Goal: Complete application form

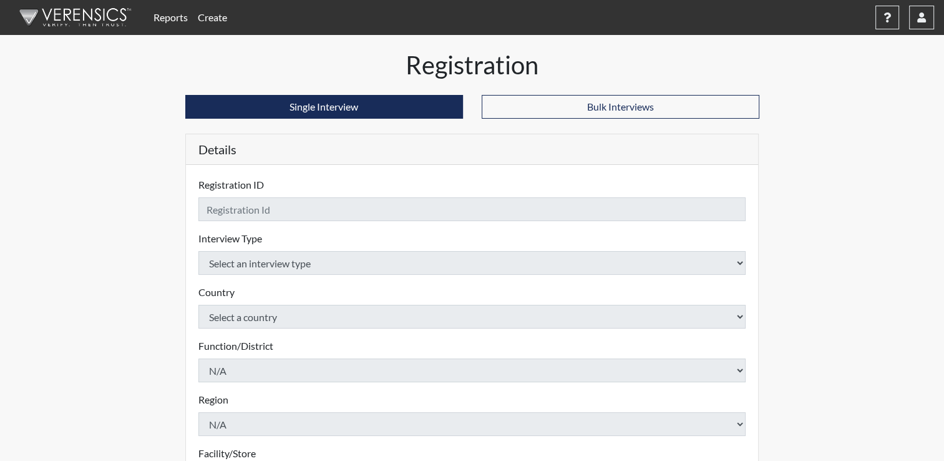
checkbox input "true"
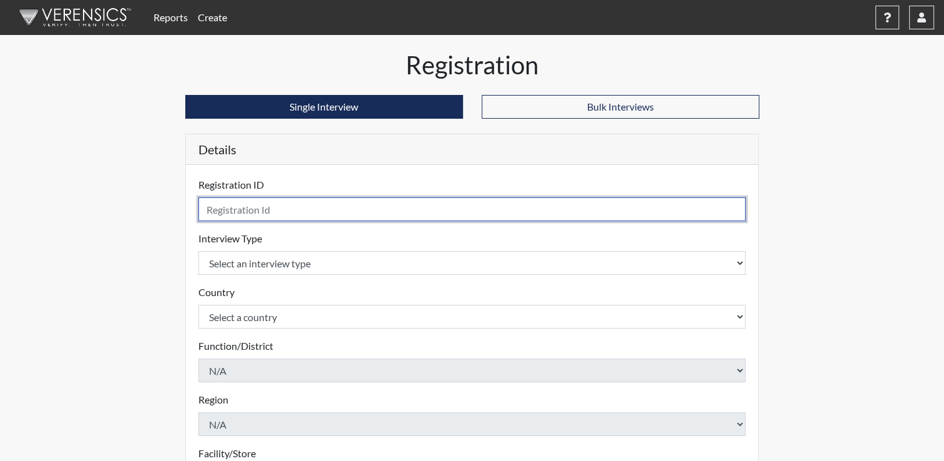
click at [252, 208] on input "text" at bounding box center [473, 209] width 548 height 24
type input "Patmon3"
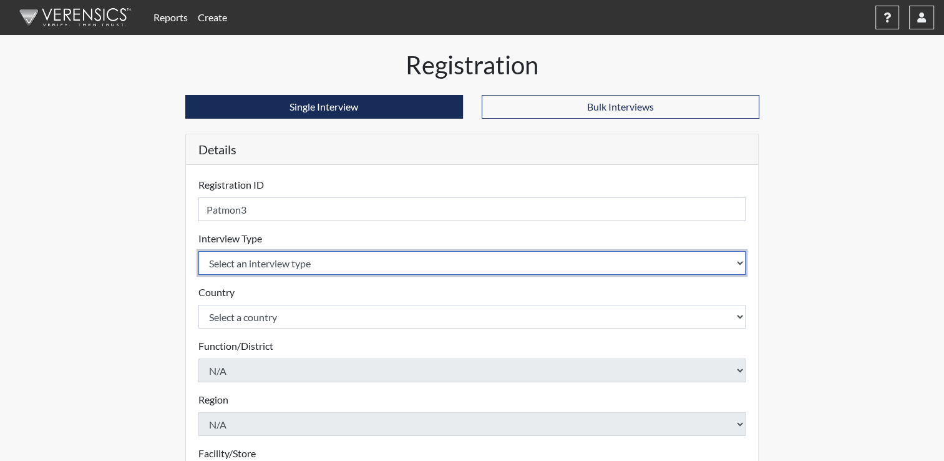
click at [741, 266] on select "Select an interview type Corrections Pre-Employment" at bounding box center [473, 263] width 548 height 24
select select "ff733e93-e1bf-11ea-9c9f-0eff0cf7eb8f"
click at [199, 251] on select "Select an interview type Corrections Pre-Employment" at bounding box center [473, 263] width 548 height 24
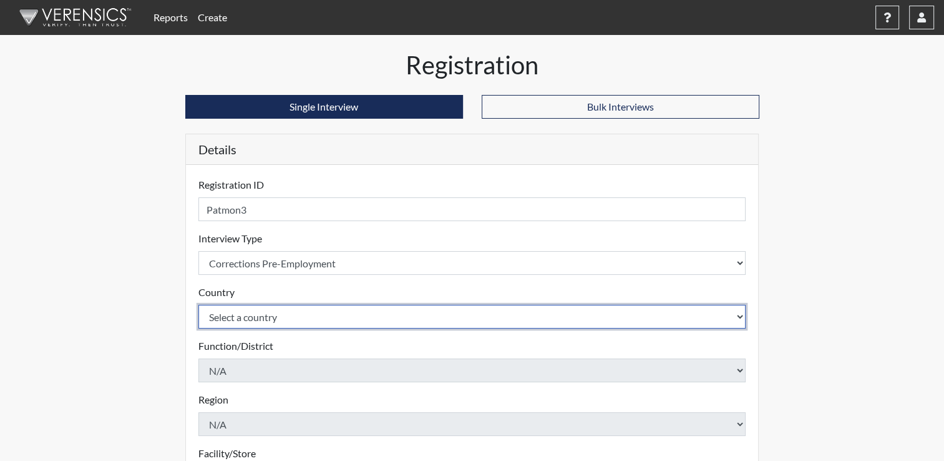
click at [612, 316] on select "Select a country [GEOGRAPHIC_DATA] [GEOGRAPHIC_DATA]" at bounding box center [473, 317] width 548 height 24
select select "united-states-of-[GEOGRAPHIC_DATA]"
click at [199, 305] on select "Select a country [GEOGRAPHIC_DATA] [GEOGRAPHIC_DATA]" at bounding box center [473, 317] width 548 height 24
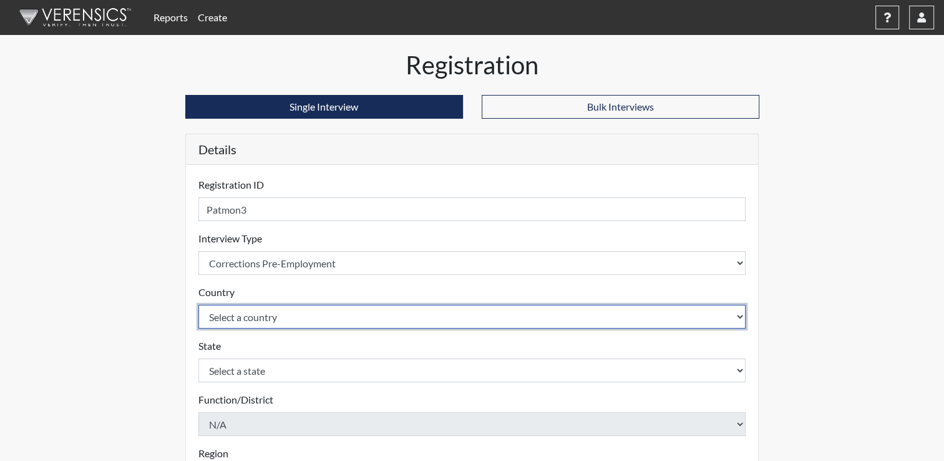
scroll to position [62, 0]
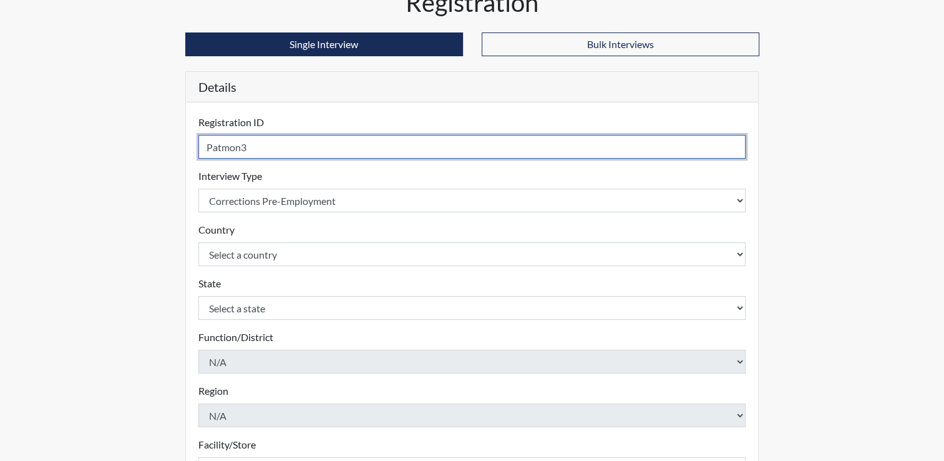
click at [287, 154] on input "Patmon3" at bounding box center [473, 147] width 548 height 24
type input "P"
